Goal: Check status: Check status

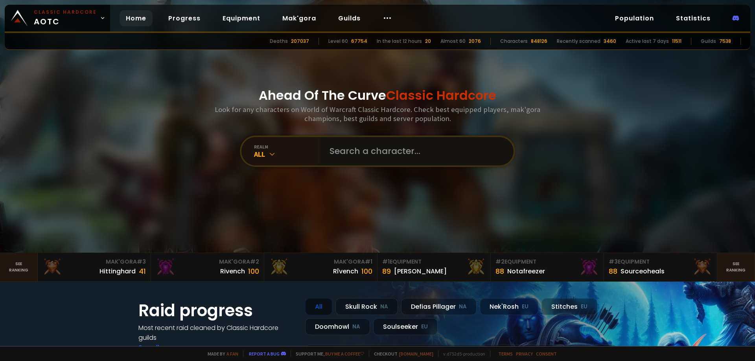
click at [378, 154] on input "text" at bounding box center [414, 151] width 179 height 28
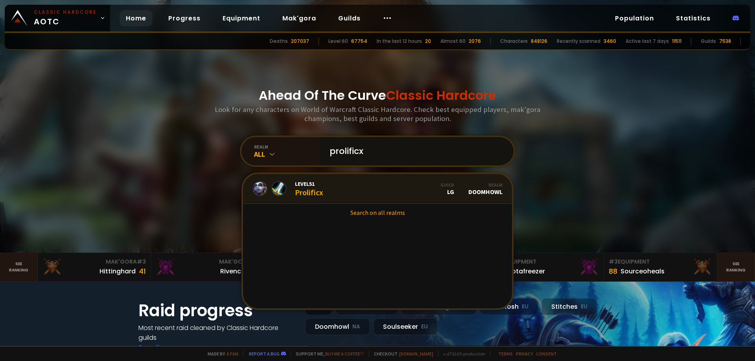
type input "prolificx"
click at [352, 186] on link "Level 51 Prolificx Guild LG Realm Doomhowl" at bounding box center [377, 189] width 269 height 30
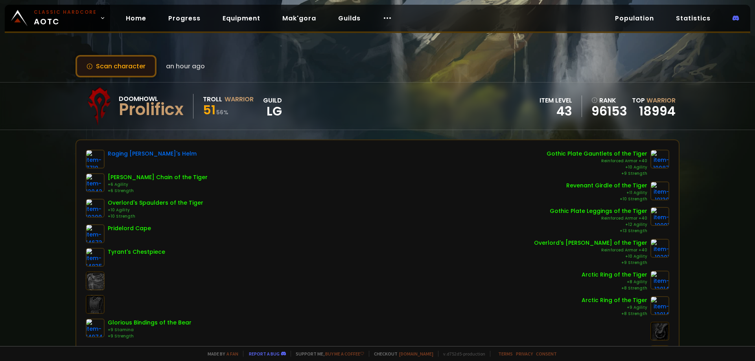
click at [117, 68] on button "Scan character" at bounding box center [116, 66] width 81 height 22
click at [66, 68] on div "Scan character a few seconds ago Doomhowl Prolificx Troll Warrior 52 40 % guild…" at bounding box center [377, 173] width 755 height 346
click at [113, 70] on button "Scan character" at bounding box center [116, 66] width 81 height 22
